Goal: Find specific fact: Find contact information

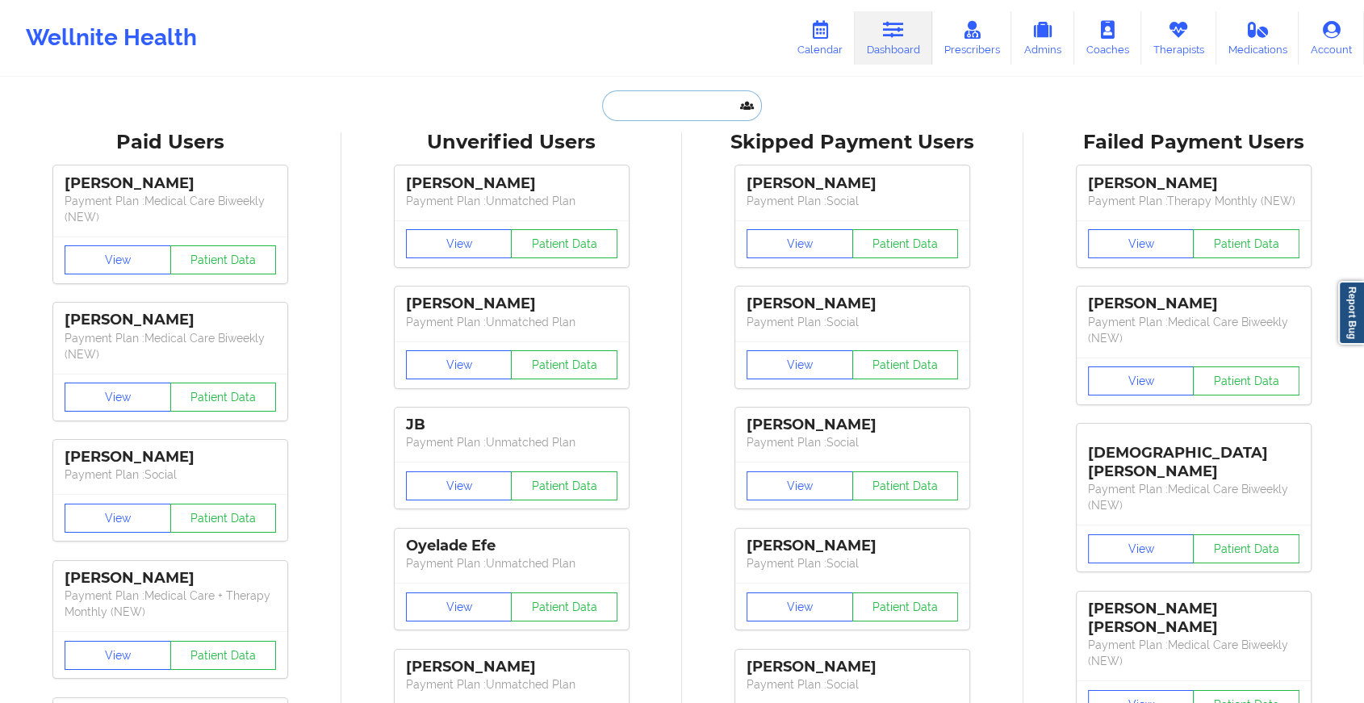
click at [659, 96] on input "text" at bounding box center [682, 105] width 160 height 31
paste input "[EMAIL_ADDRESS][DOMAIN_NAME]"
type input "[EMAIL_ADDRESS][DOMAIN_NAME]"
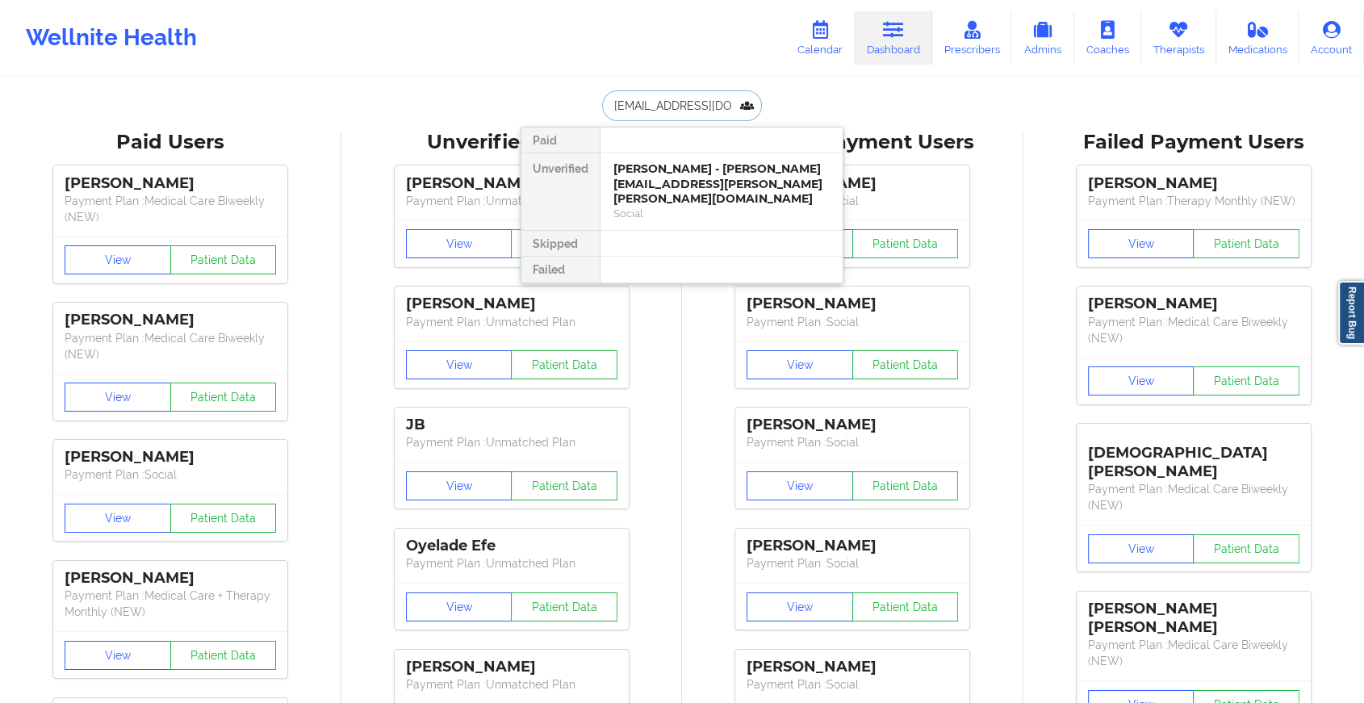
scroll to position [0, 13]
click at [686, 195] on div "Social" at bounding box center [722, 198] width 216 height 14
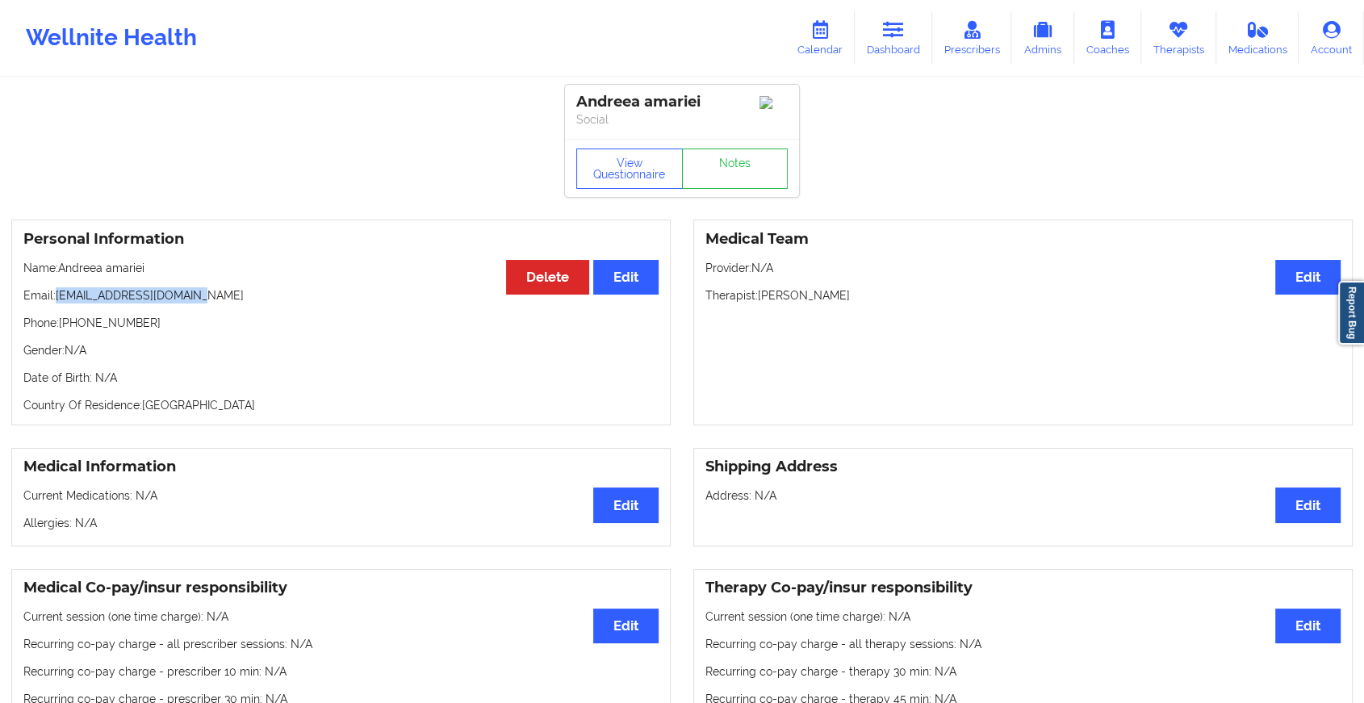
drag, startPoint x: 57, startPoint y: 304, endPoint x: 213, endPoint y: 304, distance: 155.8
click at [213, 304] on p "Email: [EMAIL_ADDRESS][DOMAIN_NAME]" at bounding box center [340, 295] width 635 height 16
copy p "[EMAIL_ADDRESS][DOMAIN_NAME]"
click at [881, 40] on link "Dashboard" at bounding box center [894, 37] width 78 height 53
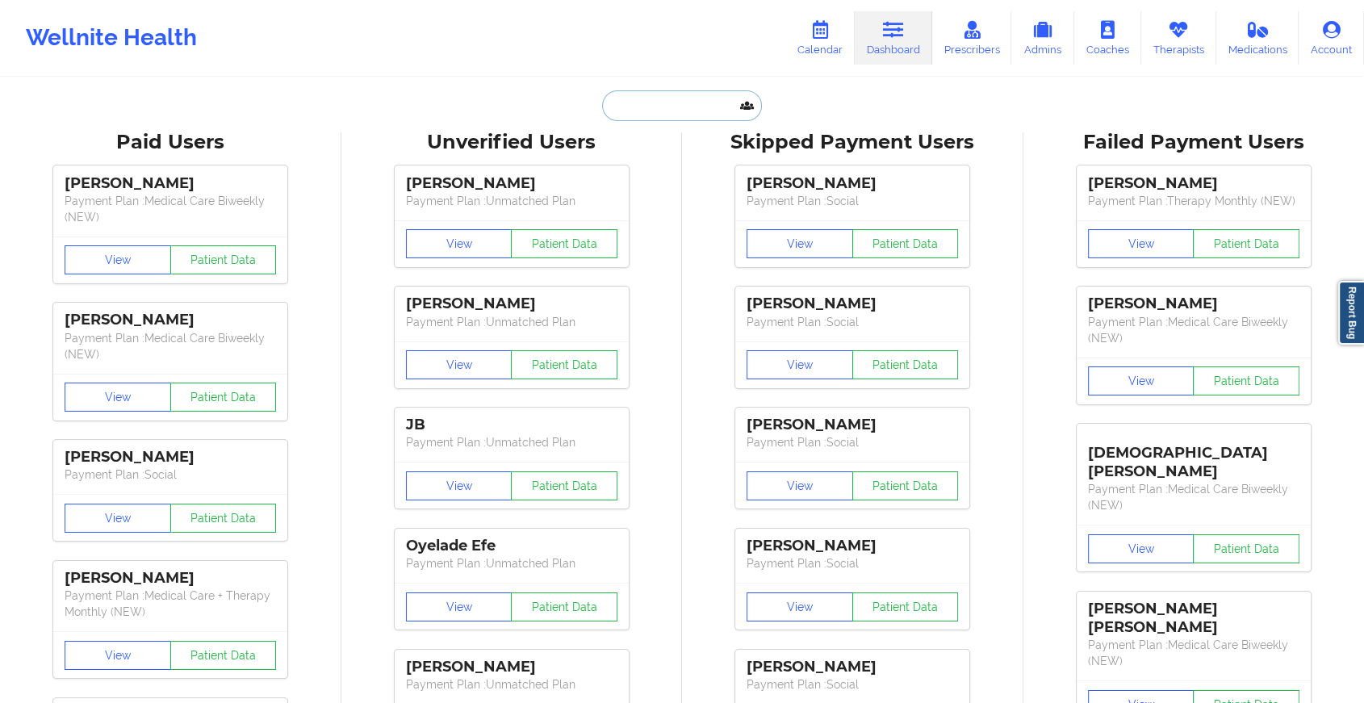
click at [650, 99] on input "text" at bounding box center [682, 105] width 160 height 31
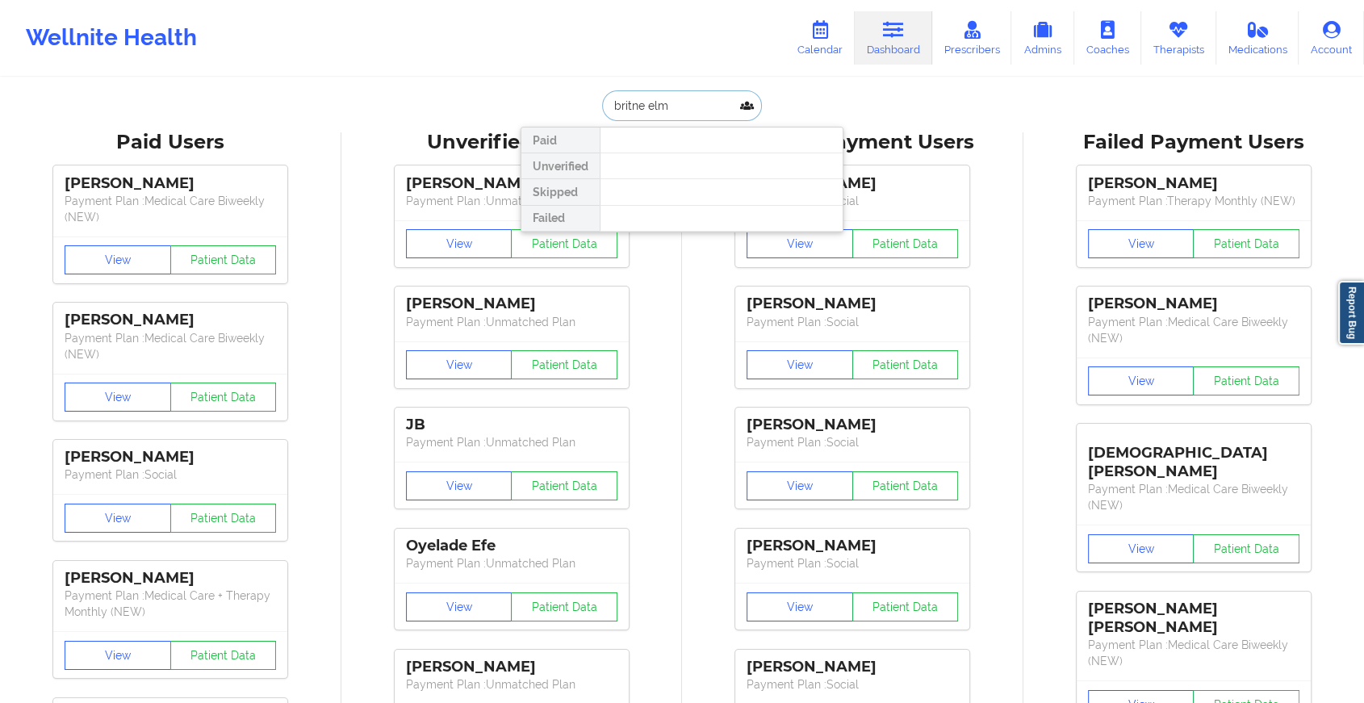
type input "[PERSON_NAME]"
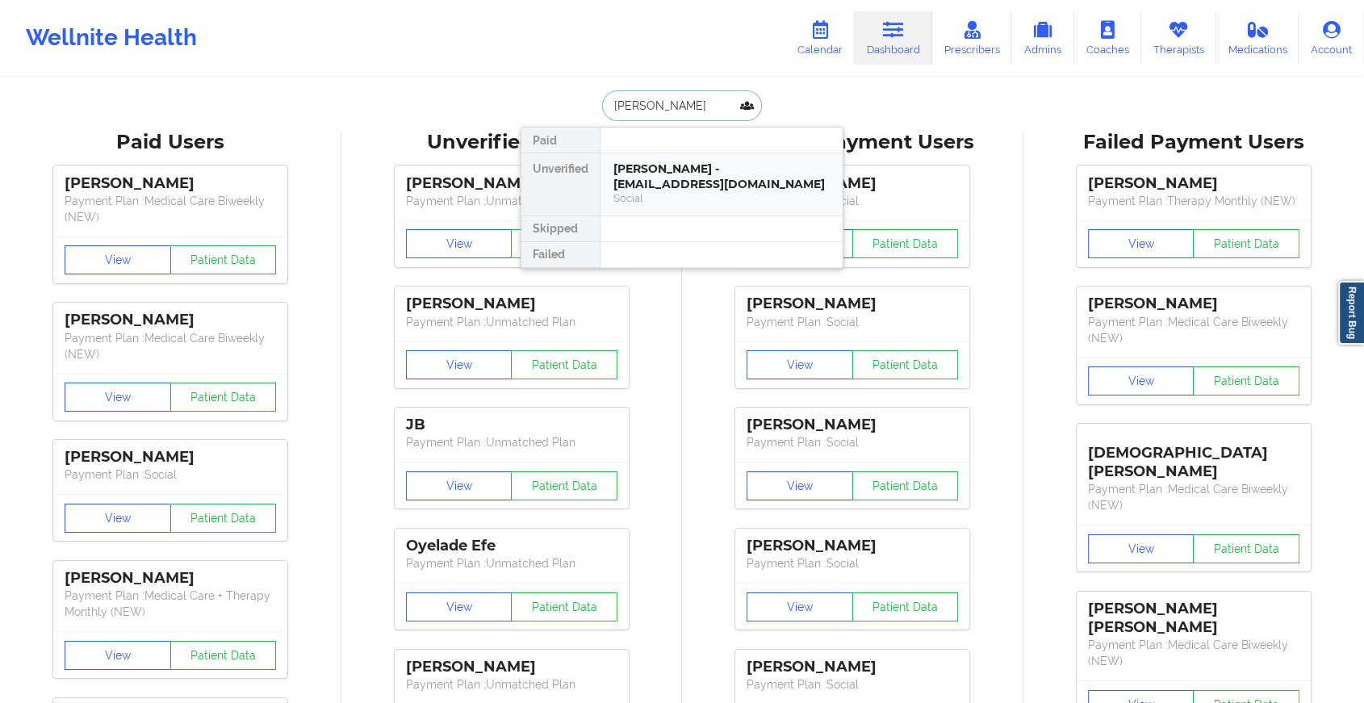
click at [656, 156] on div "[PERSON_NAME] - [EMAIL_ADDRESS][DOMAIN_NAME] Social" at bounding box center [722, 184] width 242 height 62
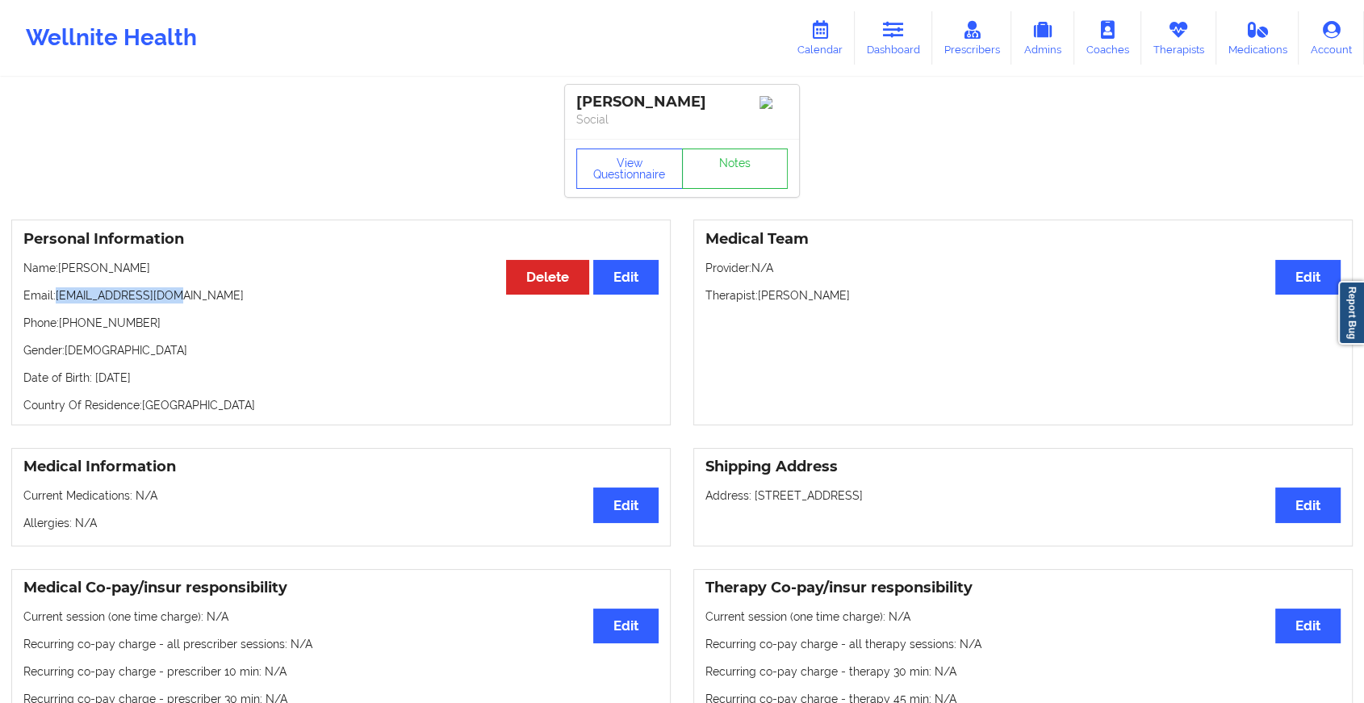
drag, startPoint x: 57, startPoint y: 302, endPoint x: 226, endPoint y: 288, distance: 169.3
click at [226, 288] on div "Personal Information Edit Delete Name: [PERSON_NAME] Email: [EMAIL_ADDRESS][DOM…" at bounding box center [341, 323] width 660 height 206
copy p "[EMAIL_ADDRESS][DOMAIN_NAME]"
click at [733, 175] on link "Notes" at bounding box center [735, 169] width 107 height 40
